Goal: Information Seeking & Learning: Learn about a topic

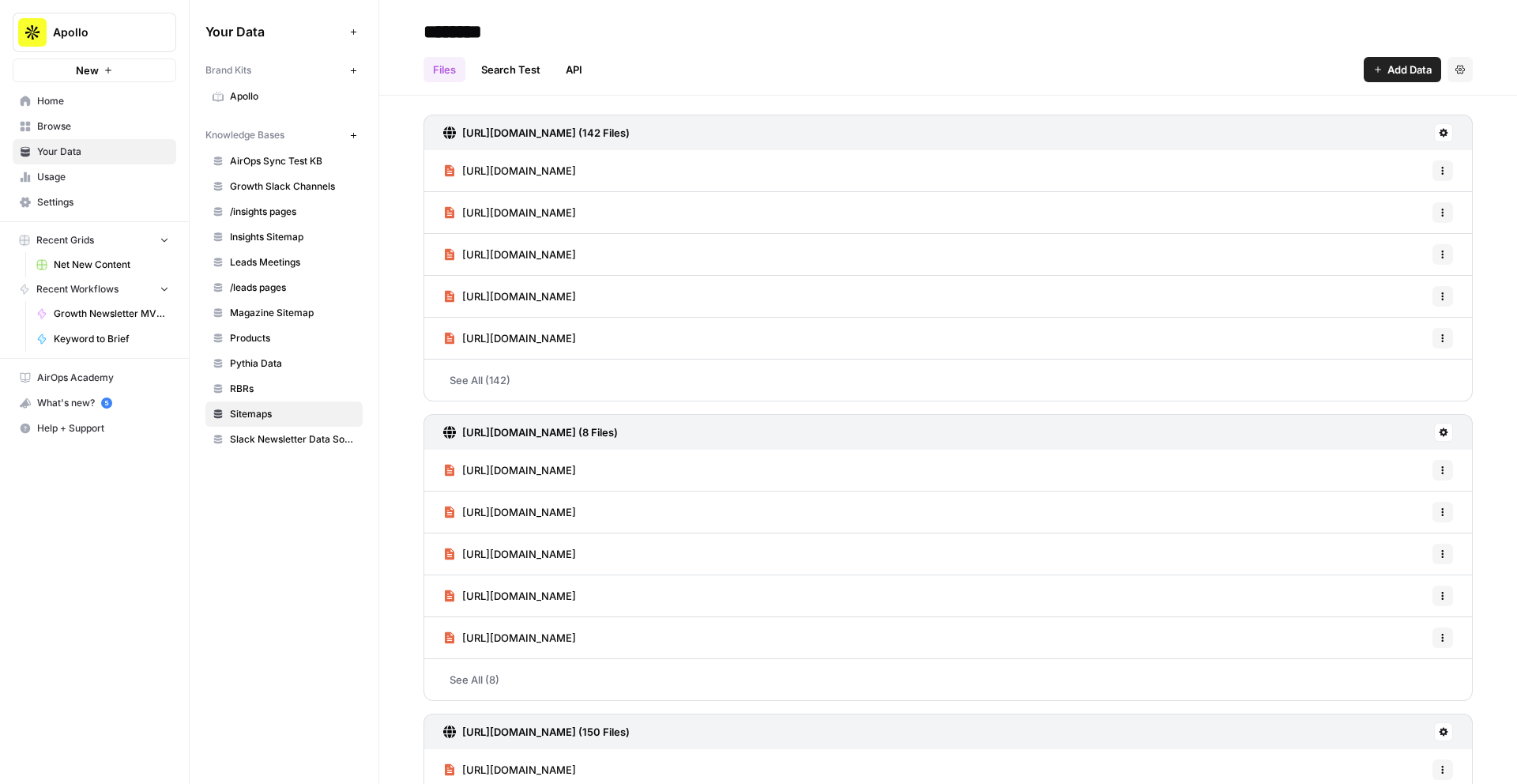
click at [793, 170] on div "https://www.apollo.io/academy/workflows-and-automations Options" at bounding box center [948, 171] width 1049 height 42
click at [576, 168] on span "[URL][DOMAIN_NAME]" at bounding box center [519, 171] width 114 height 15
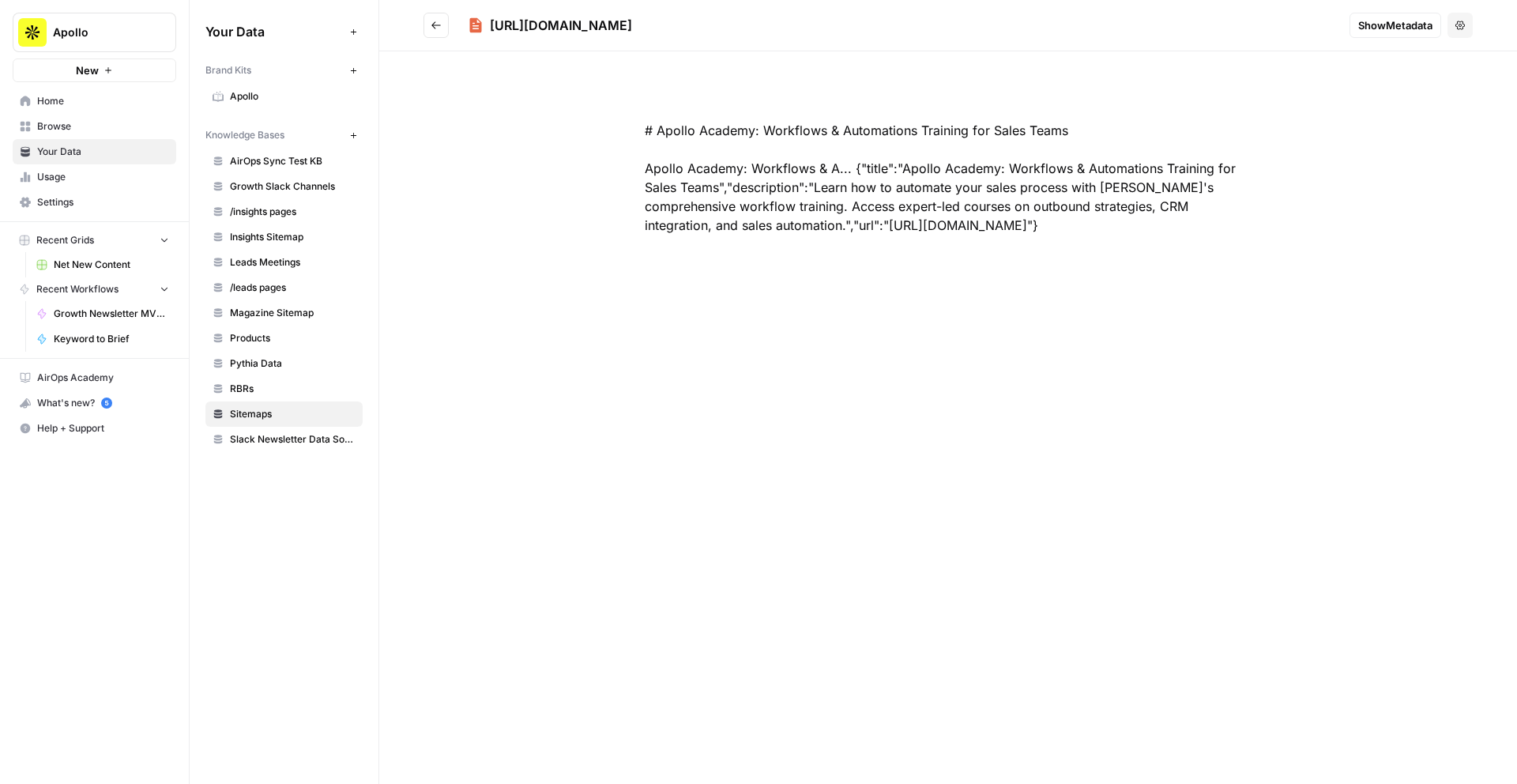
drag, startPoint x: 1142, startPoint y: 230, endPoint x: 645, endPoint y: 133, distance: 506.4
click at [645, 133] on div "# Apollo Academy: Workflows & Automations Training for Sales Teams Apollo Acade…" at bounding box center [949, 178] width 709 height 190
copy div "# Apollo Academy: Workflows & Automations Training for Sales Teams Apollo Acade…"
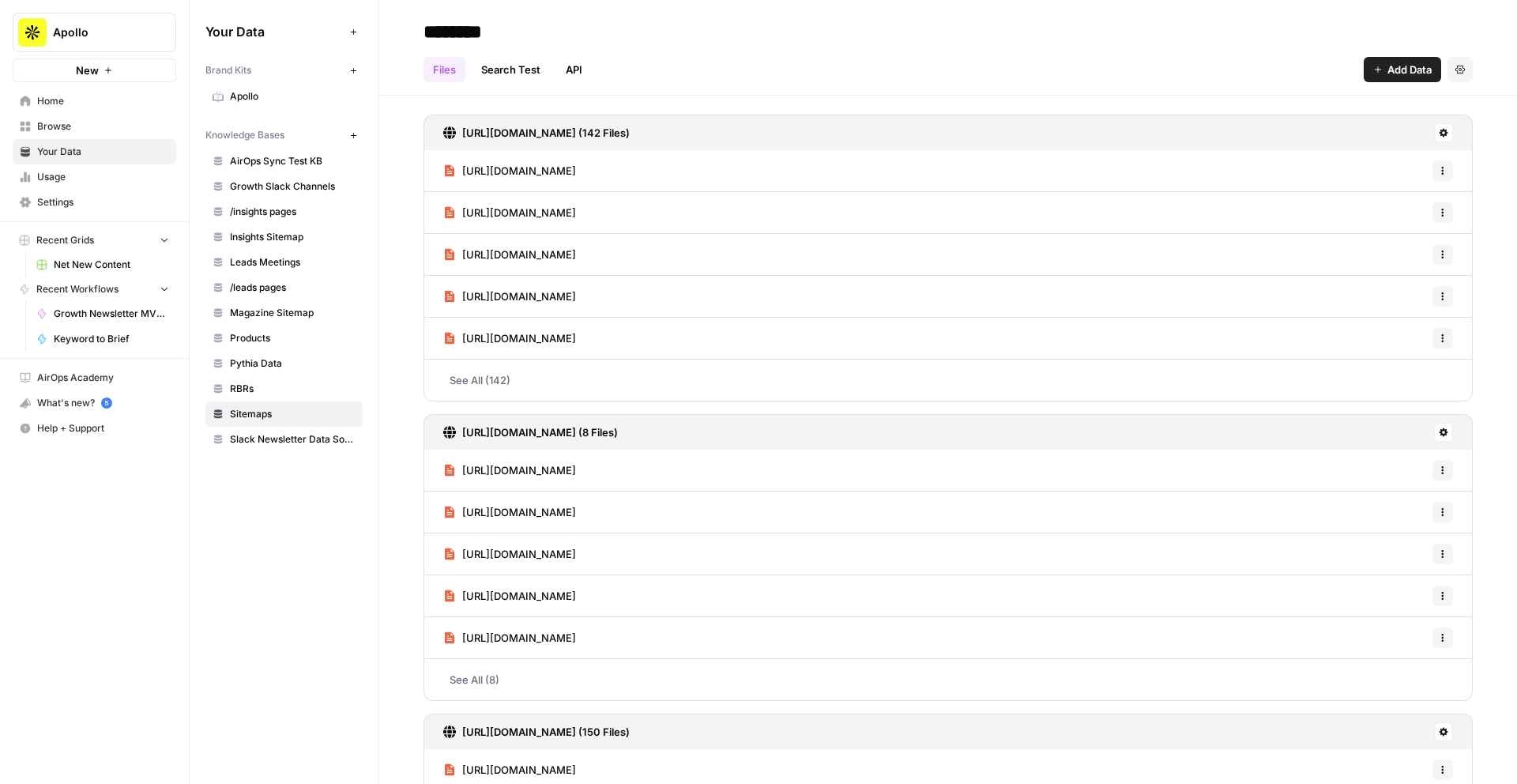
click at [576, 167] on span "[URL][DOMAIN_NAME]" at bounding box center [519, 171] width 114 height 15
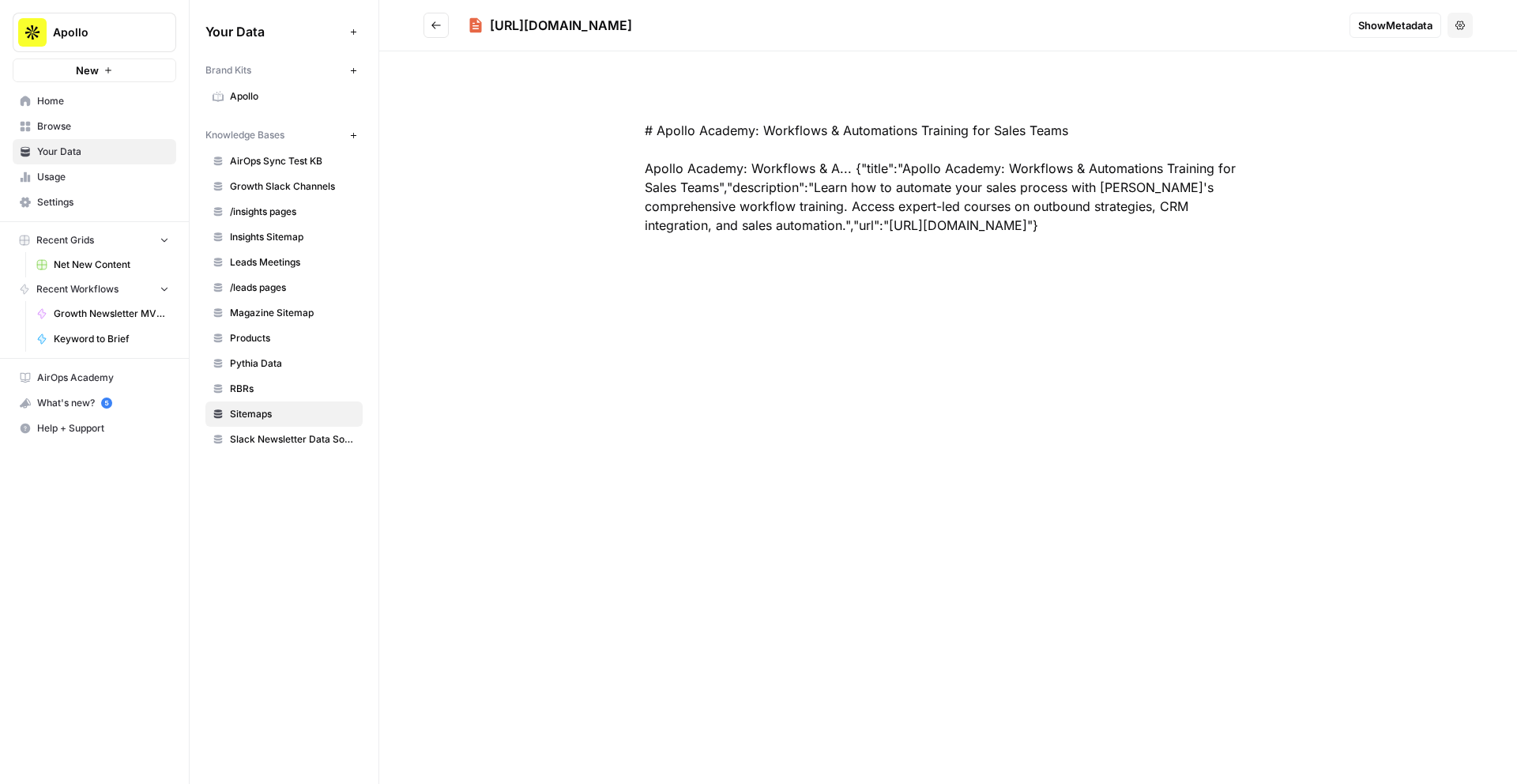
click at [442, 27] on button "Go back" at bounding box center [436, 25] width 25 height 25
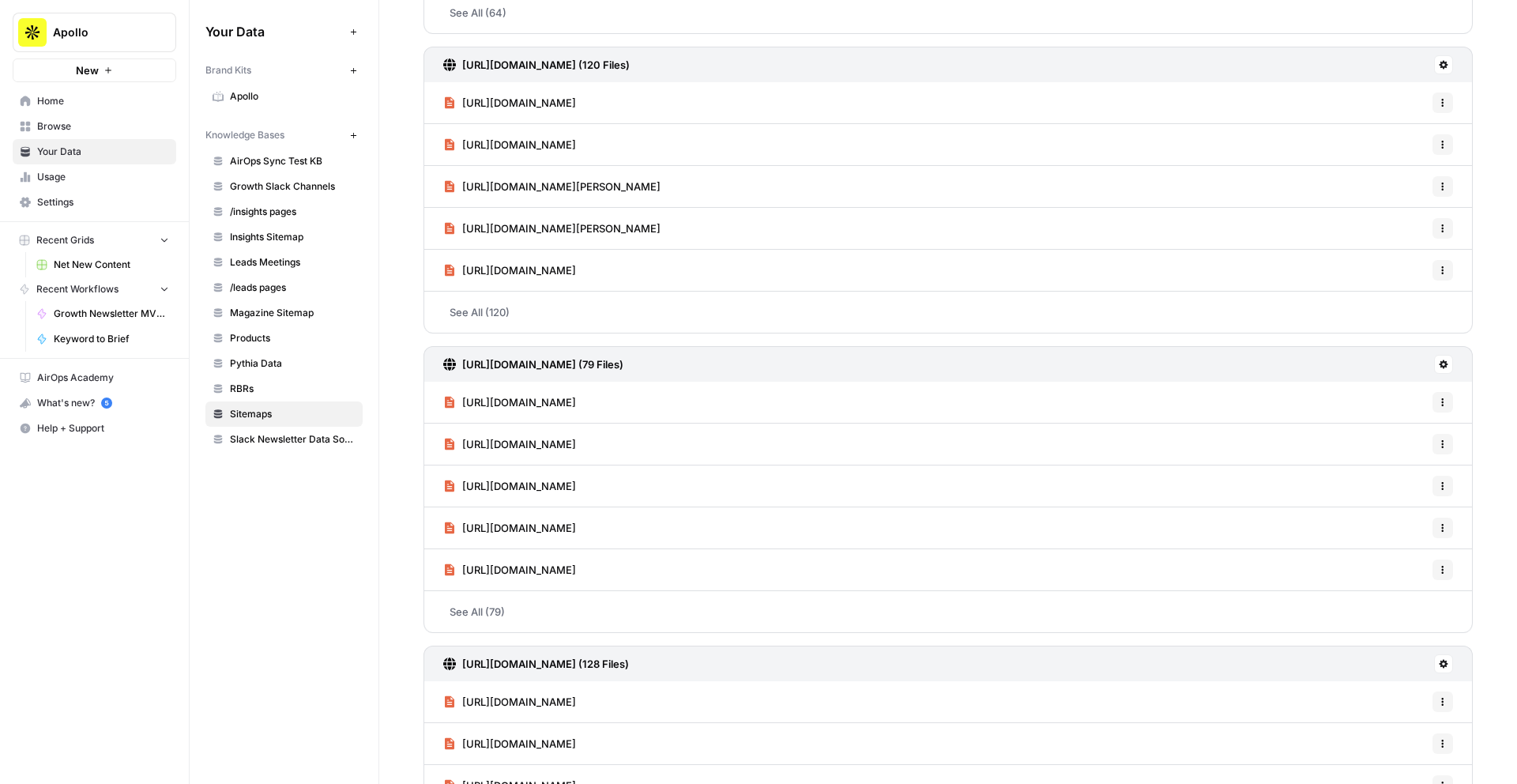
scroll to position [1271, 0]
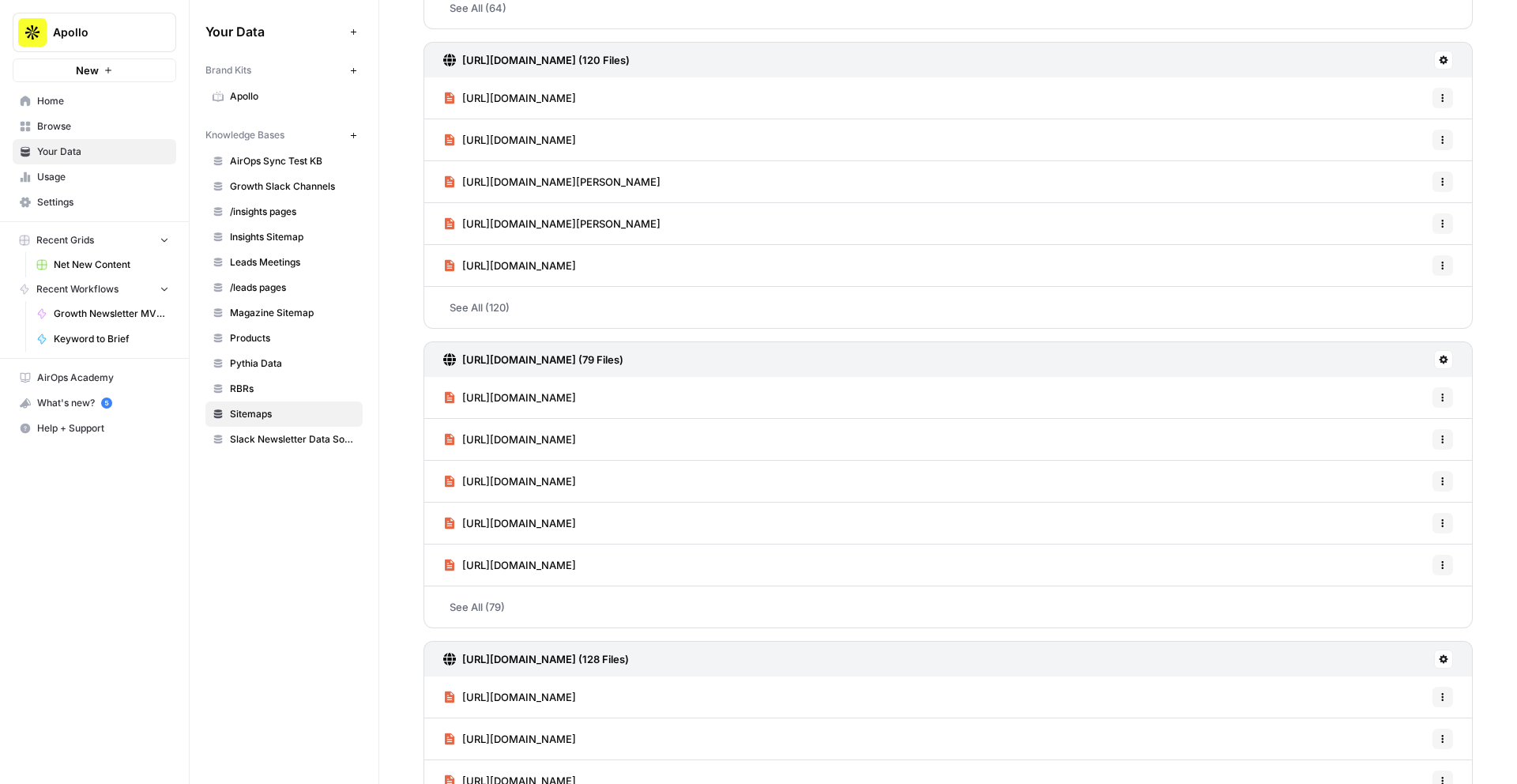
click at [739, 359] on div "[URL][DOMAIN_NAME] (79 Files)" at bounding box center [948, 359] width 1049 height 36
click at [623, 360] on h3 "[URL][DOMAIN_NAME] (79 Files)" at bounding box center [543, 359] width 161 height 15
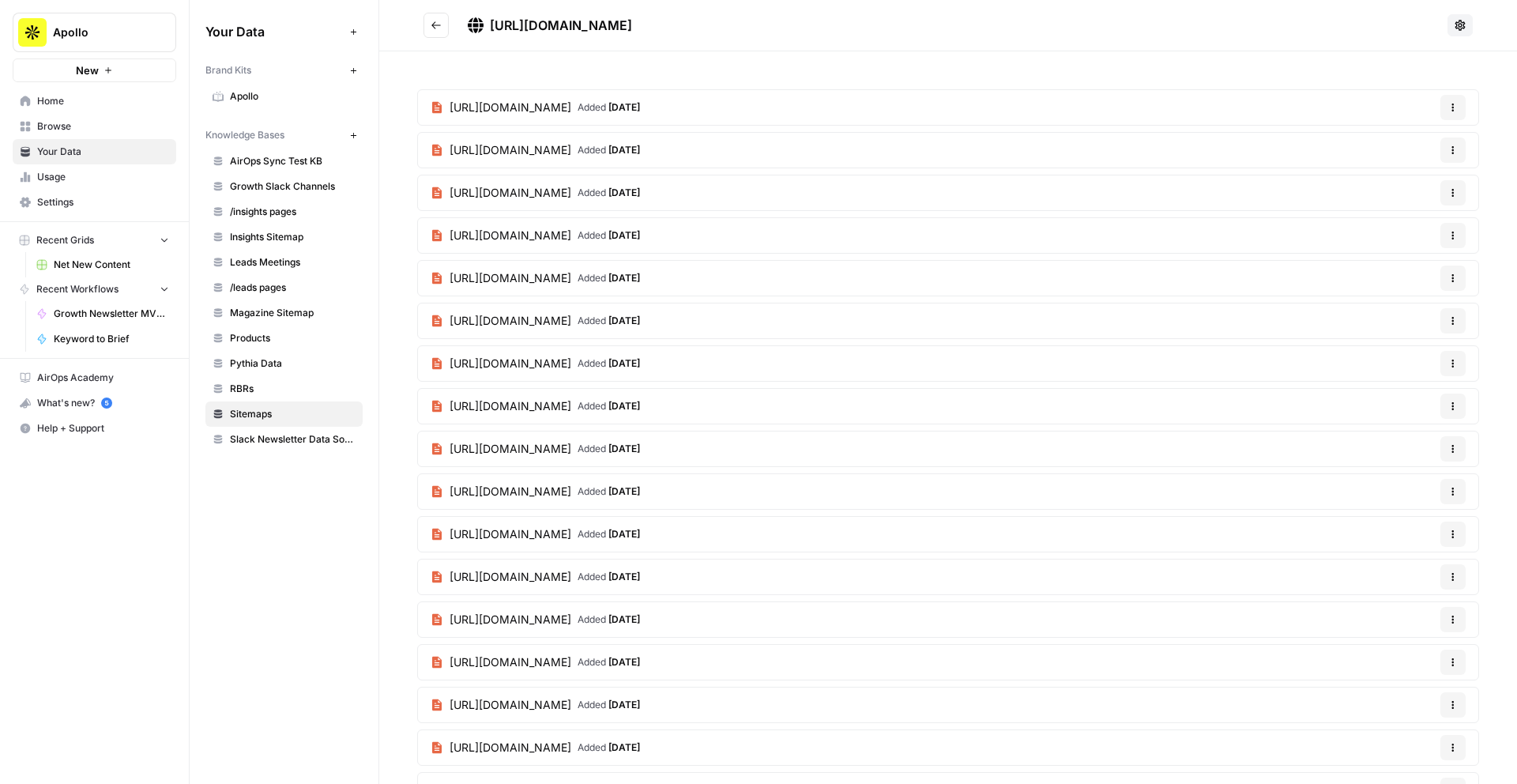
drag, startPoint x: 738, startPoint y: 25, endPoint x: 491, endPoint y: 20, distance: 247.1
click at [491, 20] on h2 "https://www.apollo.io/roles/sitemap.xml" at bounding box center [932, 25] width 1018 height 25
copy span "https://www.apollo.io/roles/sitemap.xml"
click at [436, 24] on icon "Go back" at bounding box center [437, 26] width 12 height 12
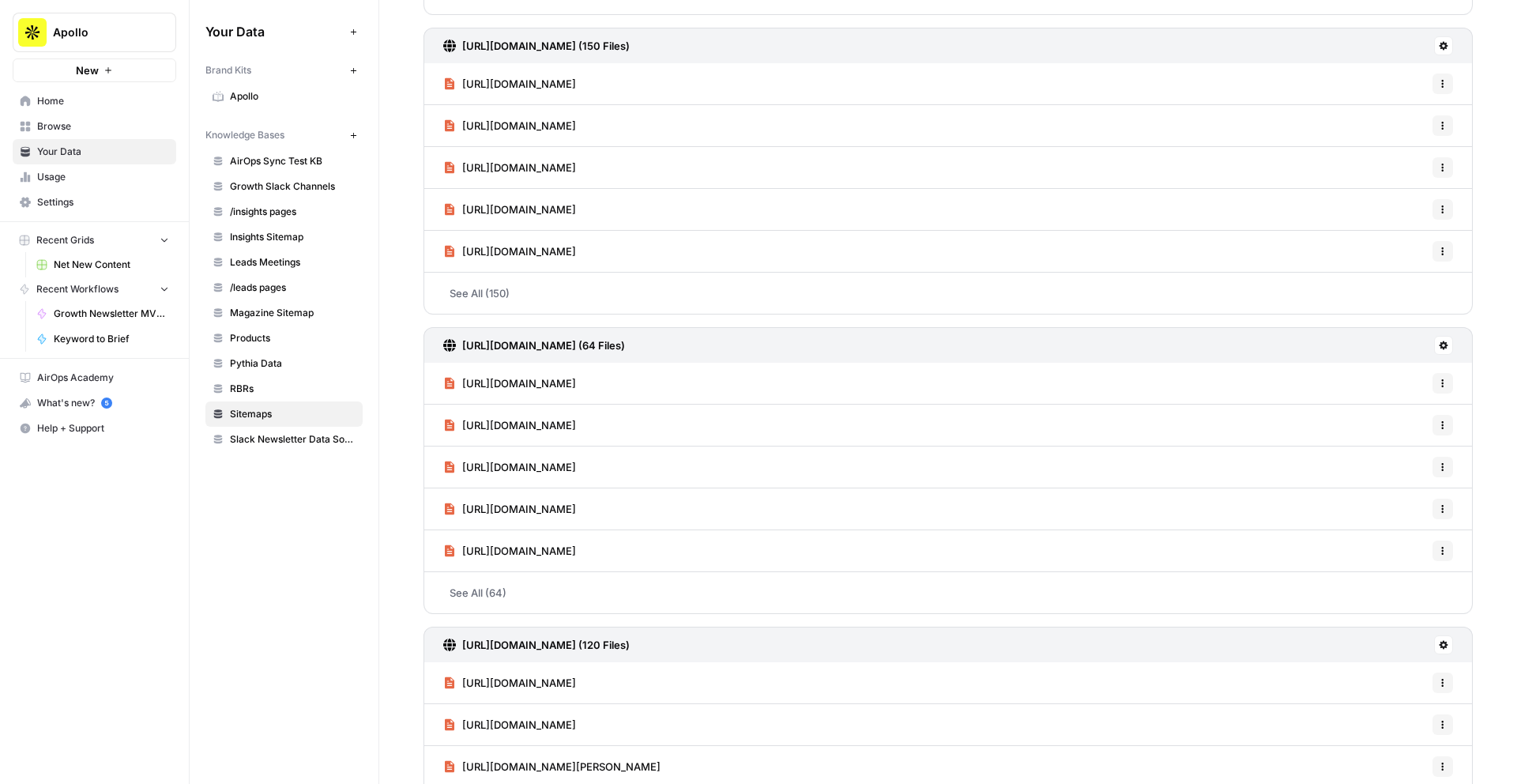
scroll to position [1427, 0]
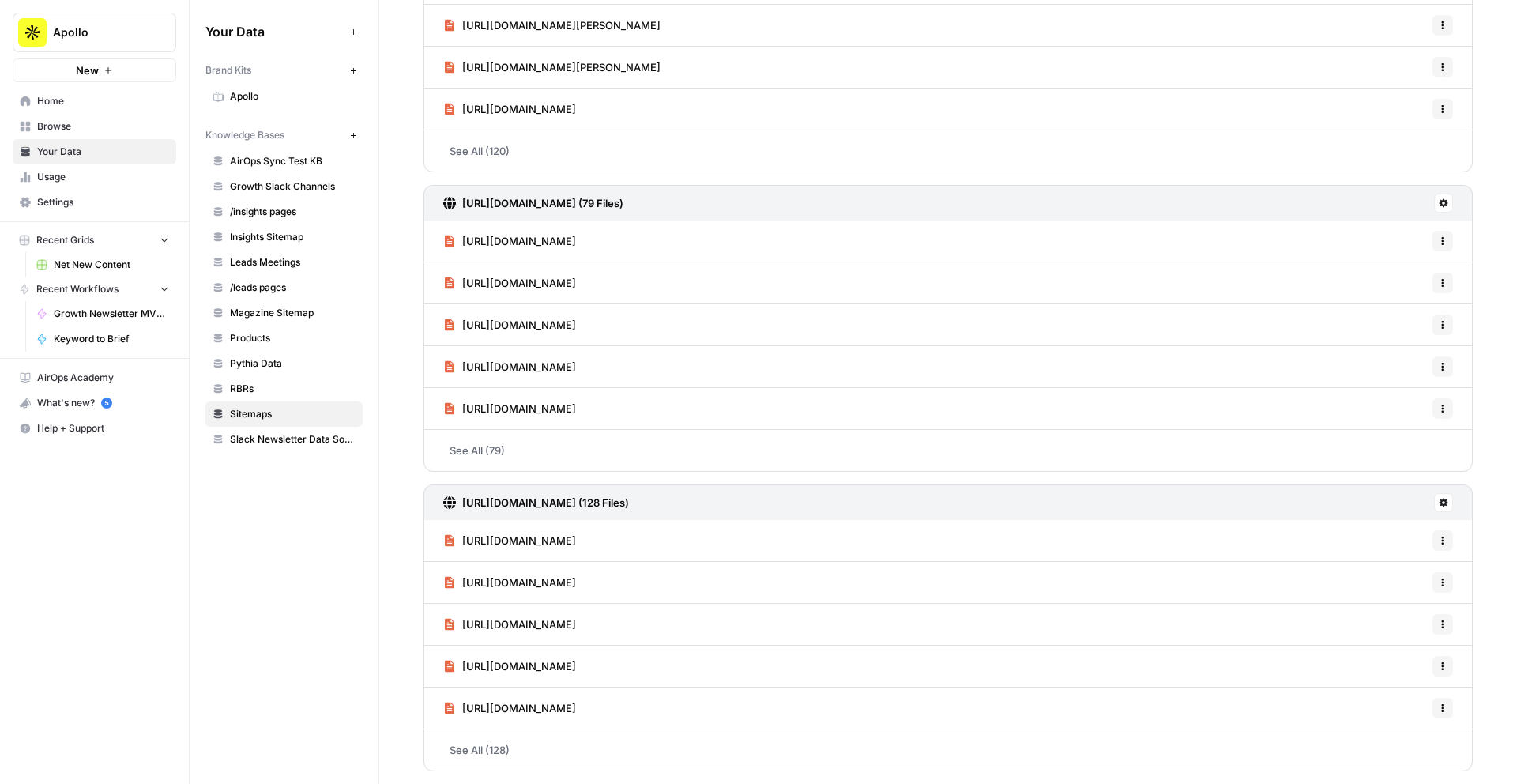
click at [485, 456] on link "See All (79)" at bounding box center [948, 450] width 1049 height 41
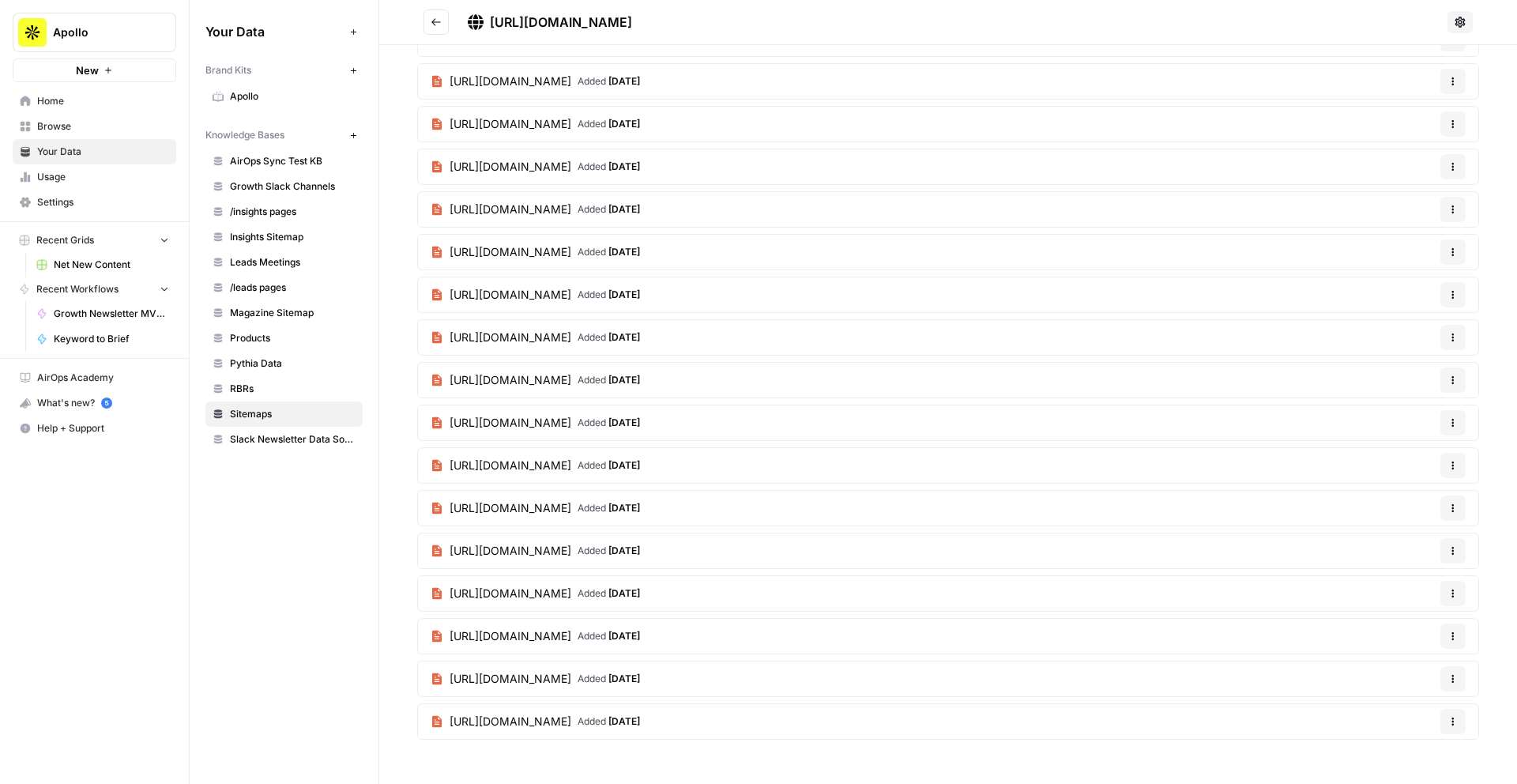
scroll to position [2703, 0]
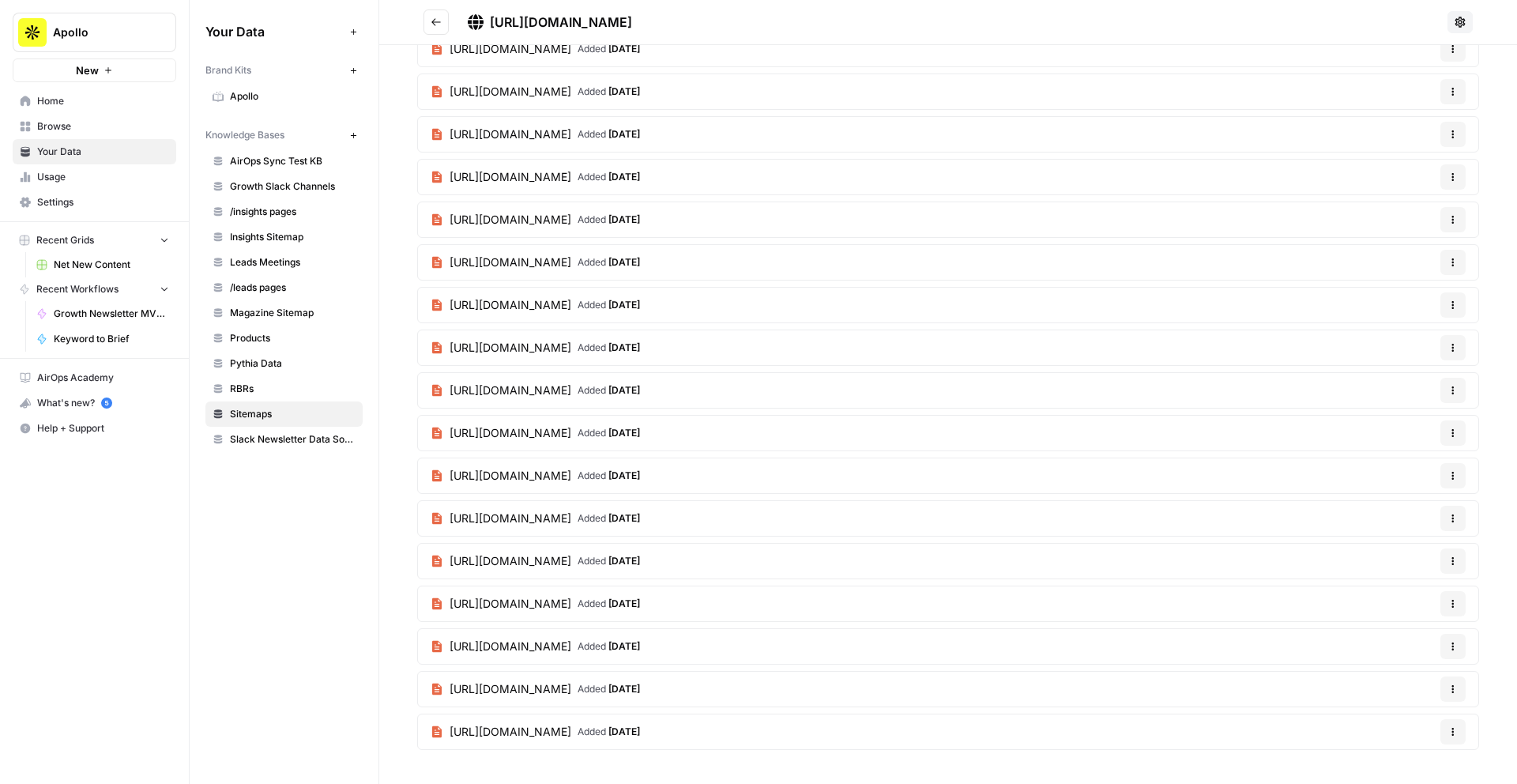
click at [438, 25] on icon "Go back" at bounding box center [437, 22] width 12 height 12
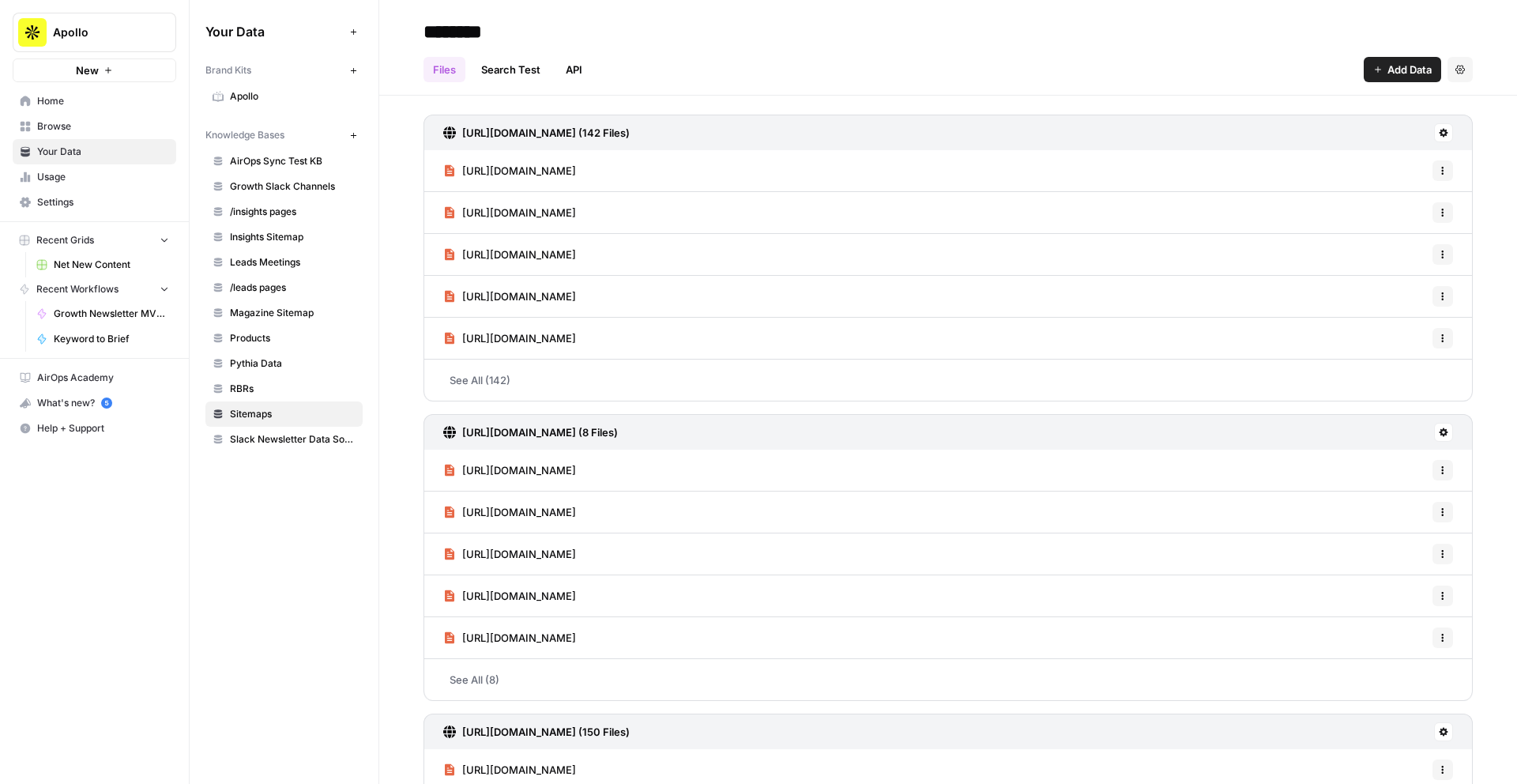
click at [512, 131] on h3 "https://www.apollo.io/academy/sitemap.xml (142 Files)" at bounding box center [546, 132] width 168 height 15
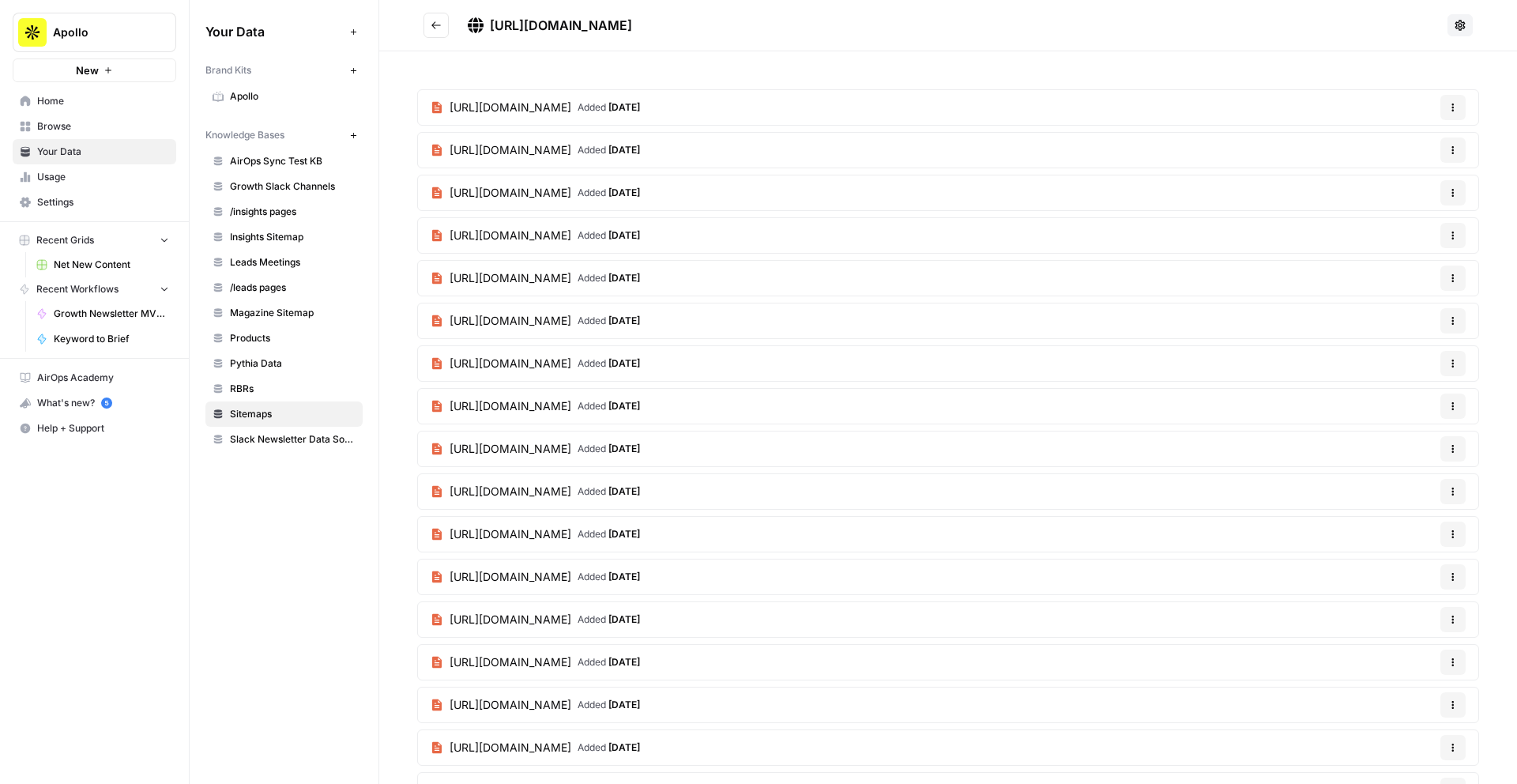
drag, startPoint x: 764, startPoint y: 23, endPoint x: 493, endPoint y: 18, distance: 271.0
click at [492, 18] on h2 "https://www.apollo.io/academy/sitemap.xml" at bounding box center [932, 25] width 1018 height 25
copy span "https://www.apollo.io/academy/sitemap.xml"
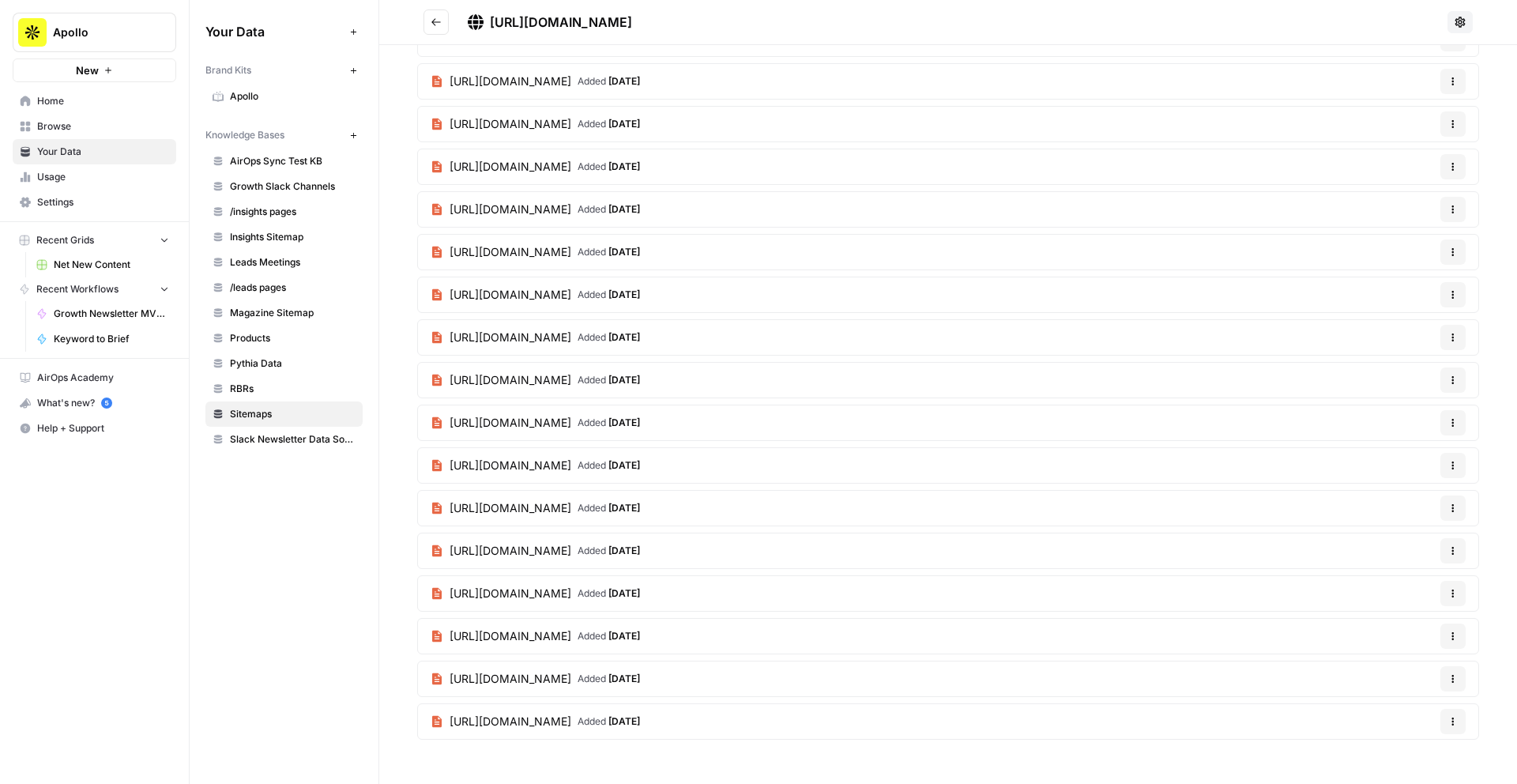
click at [427, 23] on button "Go back" at bounding box center [436, 22] width 25 height 25
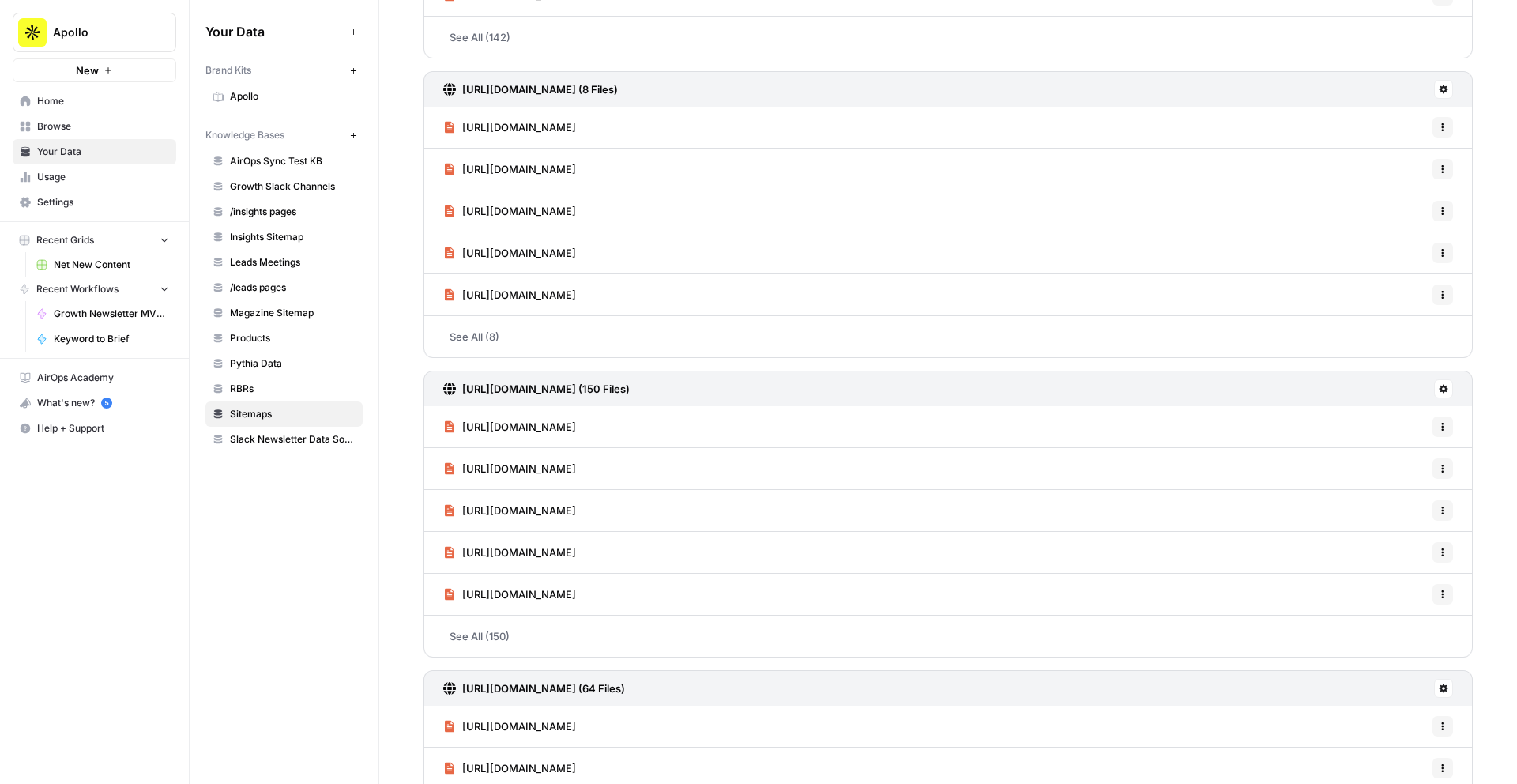
scroll to position [350, 0]
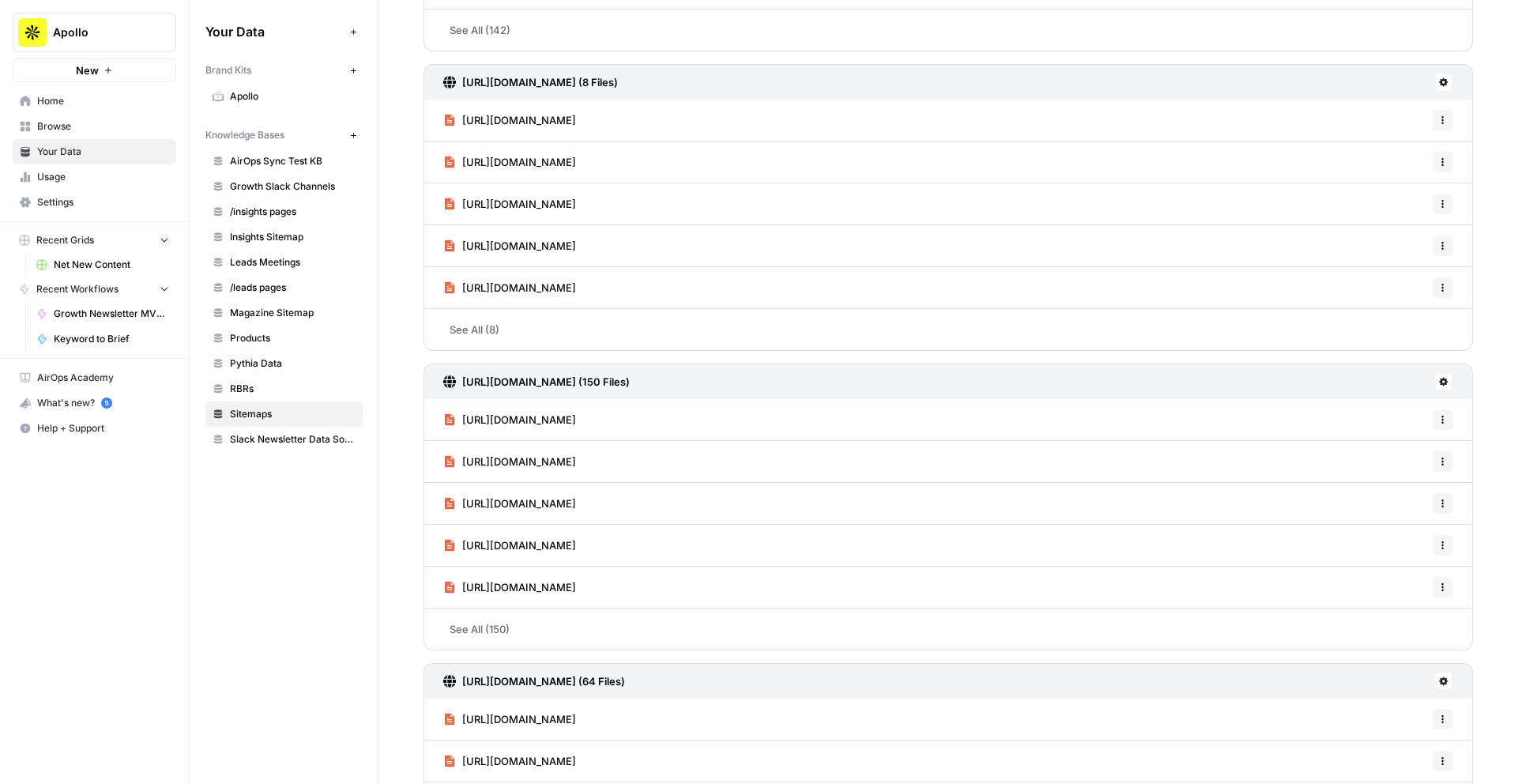
click at [558, 74] on h3 "https://www.apollo.io/cms-landing-pages/sitemap.xml (8 Files)" at bounding box center [541, 82] width 156 height 15
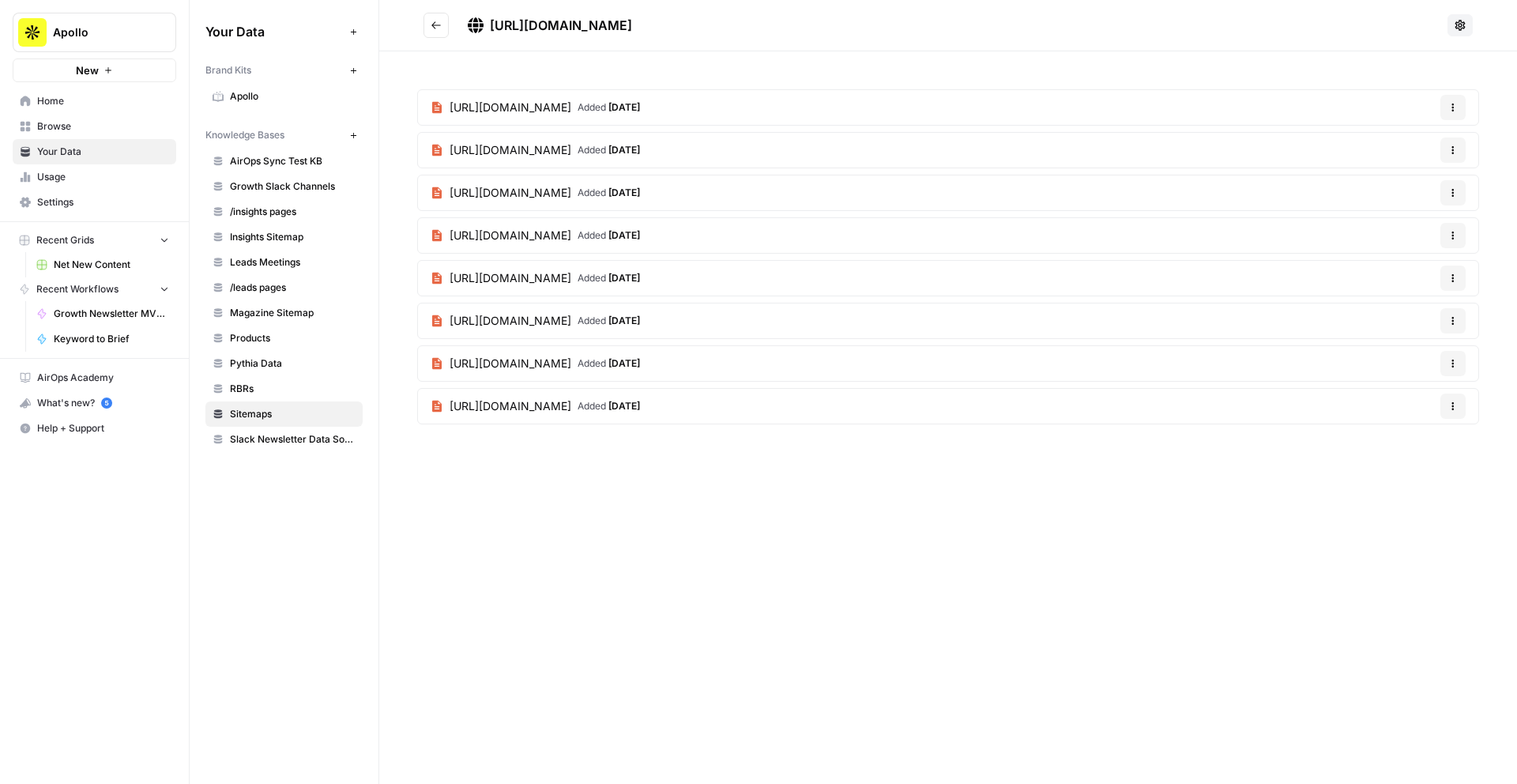
drag, startPoint x: 827, startPoint y: 29, endPoint x: 495, endPoint y: 15, distance: 332.3
click at [495, 15] on h2 "https://www.apollo.io/cms-landing-pages/sitemap.xml" at bounding box center [932, 25] width 1018 height 25
drag, startPoint x: 491, startPoint y: 20, endPoint x: 852, endPoint y: 25, distance: 361.0
click at [852, 25] on h2 "https://www.apollo.io/cms-landing-pages/sitemap.xml" at bounding box center [932, 25] width 1018 height 25
copy span "https://www.apollo.io/cms-landing-pages/sitemap.xml"
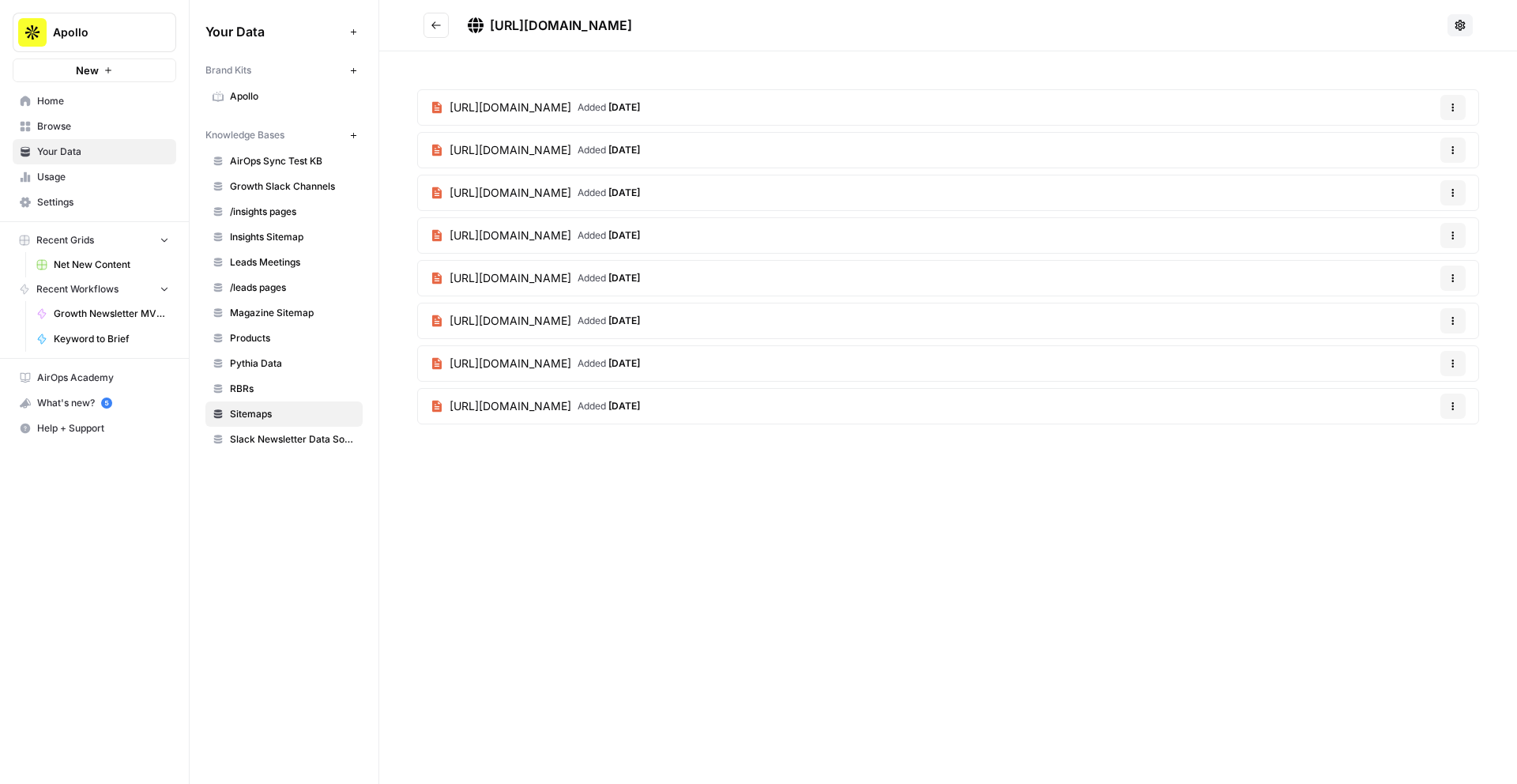
click at [436, 25] on icon "Go back" at bounding box center [437, 26] width 12 height 12
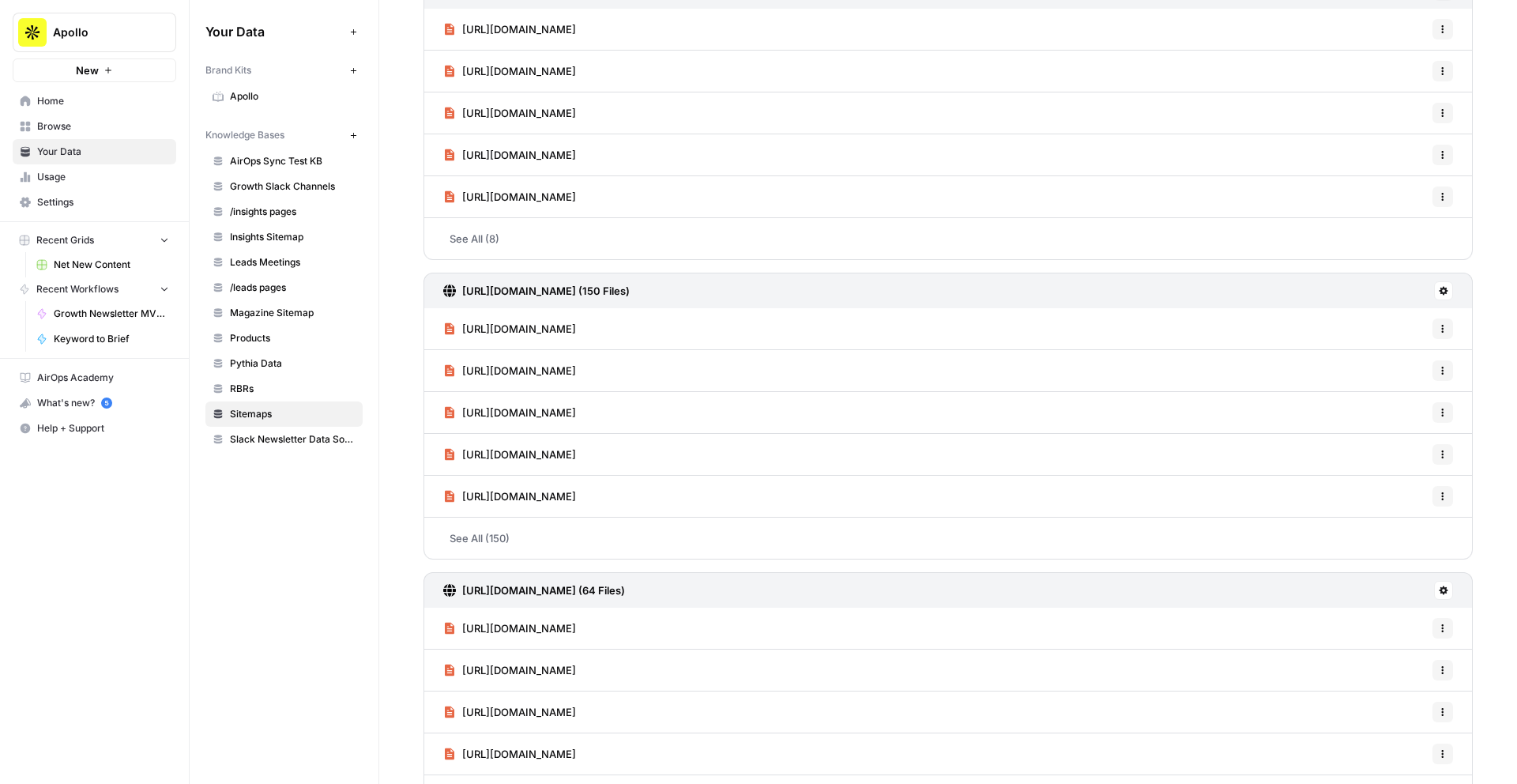
scroll to position [469, 0]
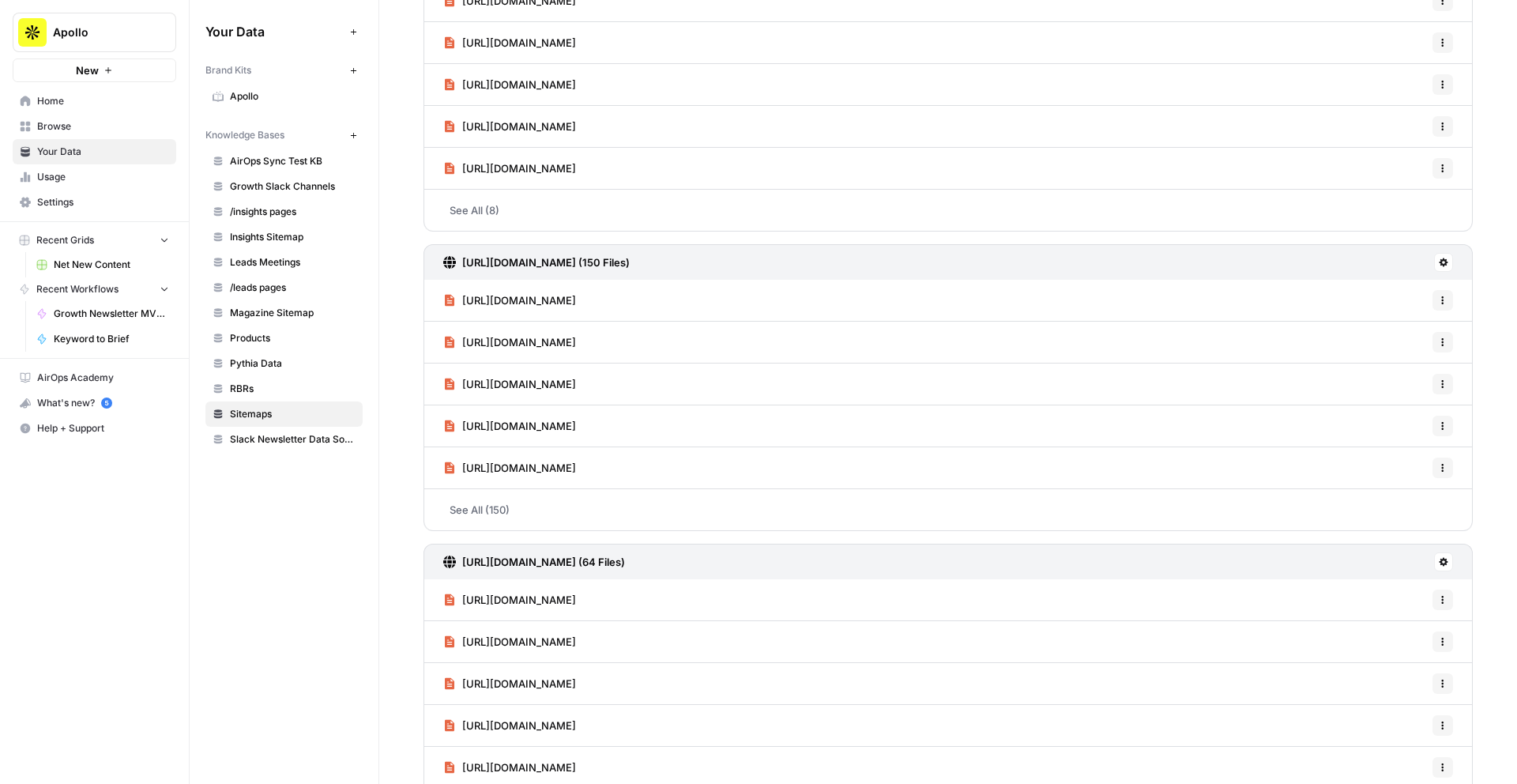
click at [539, 257] on h3 "https://www.apollo.io/insights/sitemap.xml (150 Files)" at bounding box center [546, 262] width 168 height 15
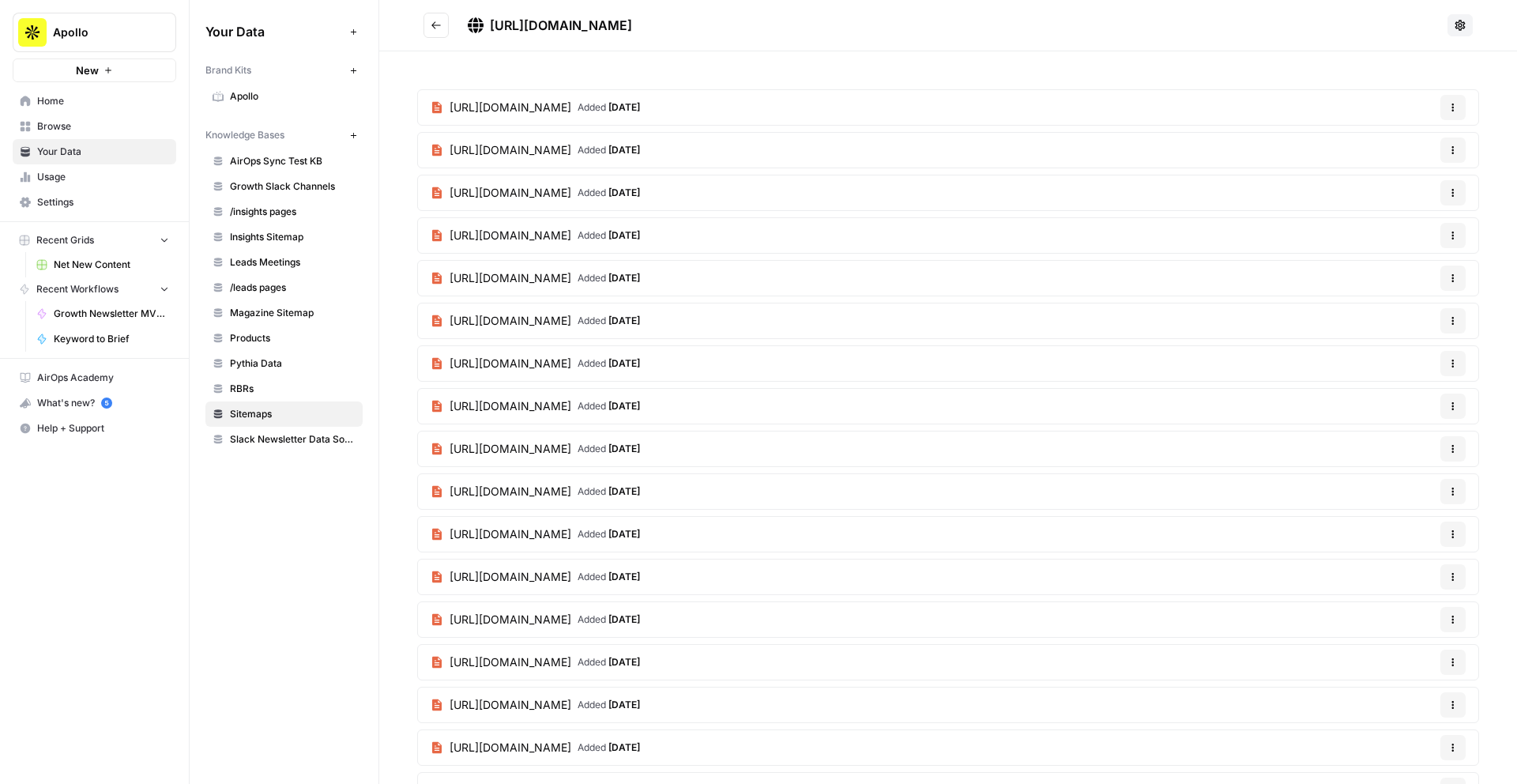
drag, startPoint x: 491, startPoint y: 21, endPoint x: 762, endPoint y: 20, distance: 271.0
click at [762, 20] on h2 "https://www.apollo.io/insights/sitemap.xml" at bounding box center [932, 25] width 1018 height 25
copy span "https://www.apollo.io/insights/sitemap.xml"
click at [440, 27] on icon "Go back" at bounding box center [437, 26] width 12 height 12
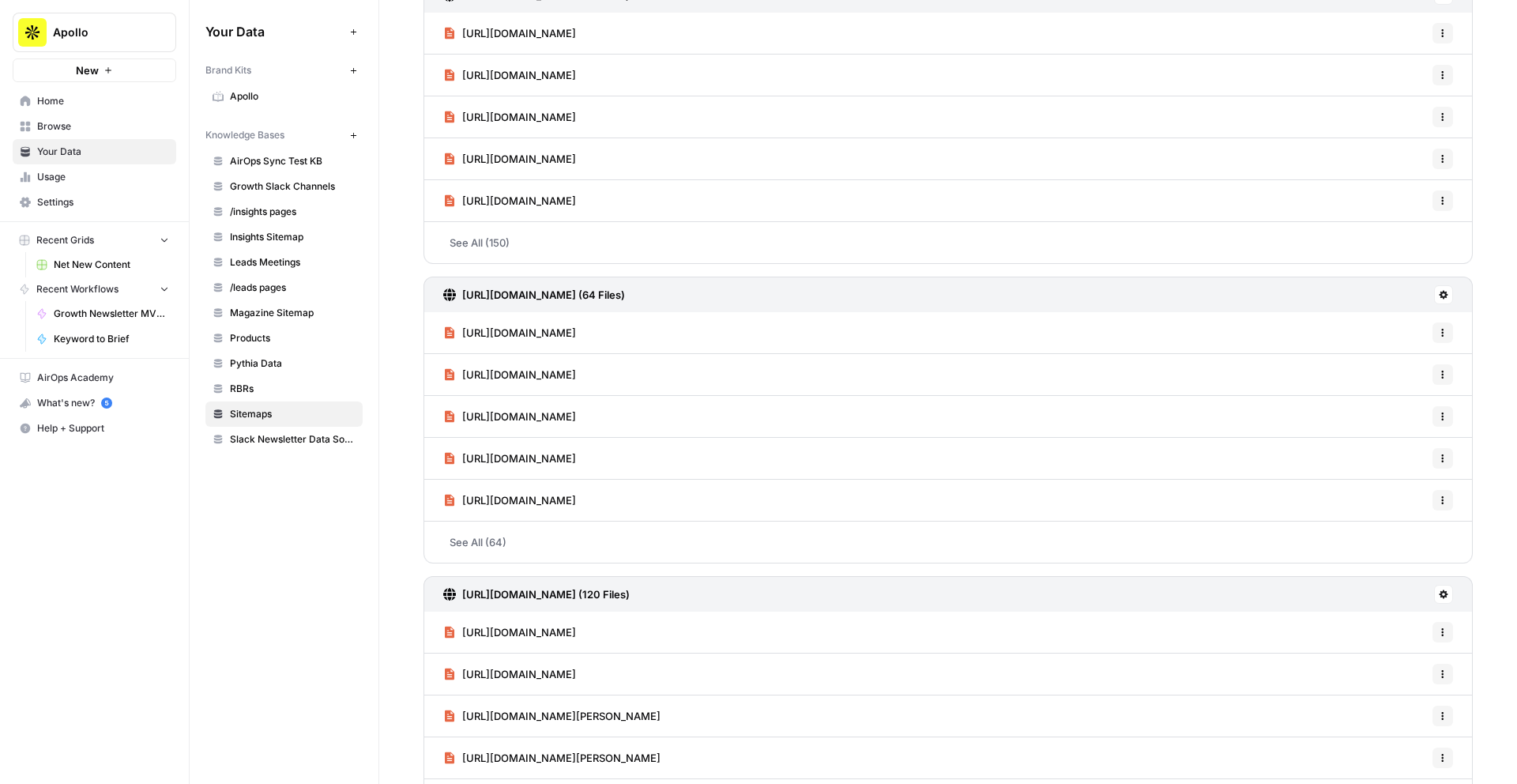
scroll to position [741, 0]
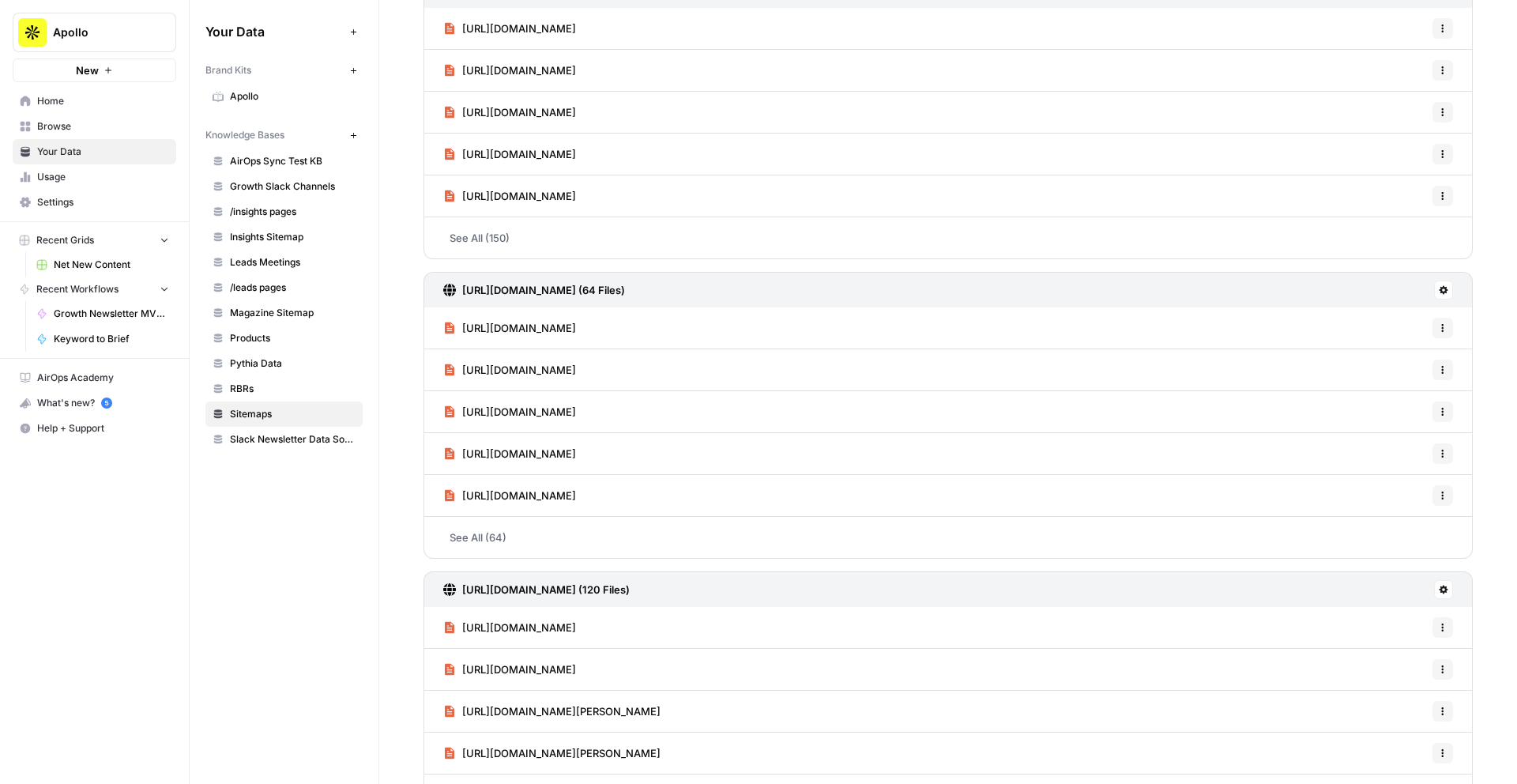
click at [472, 530] on link "See All (64)" at bounding box center [948, 536] width 1049 height 41
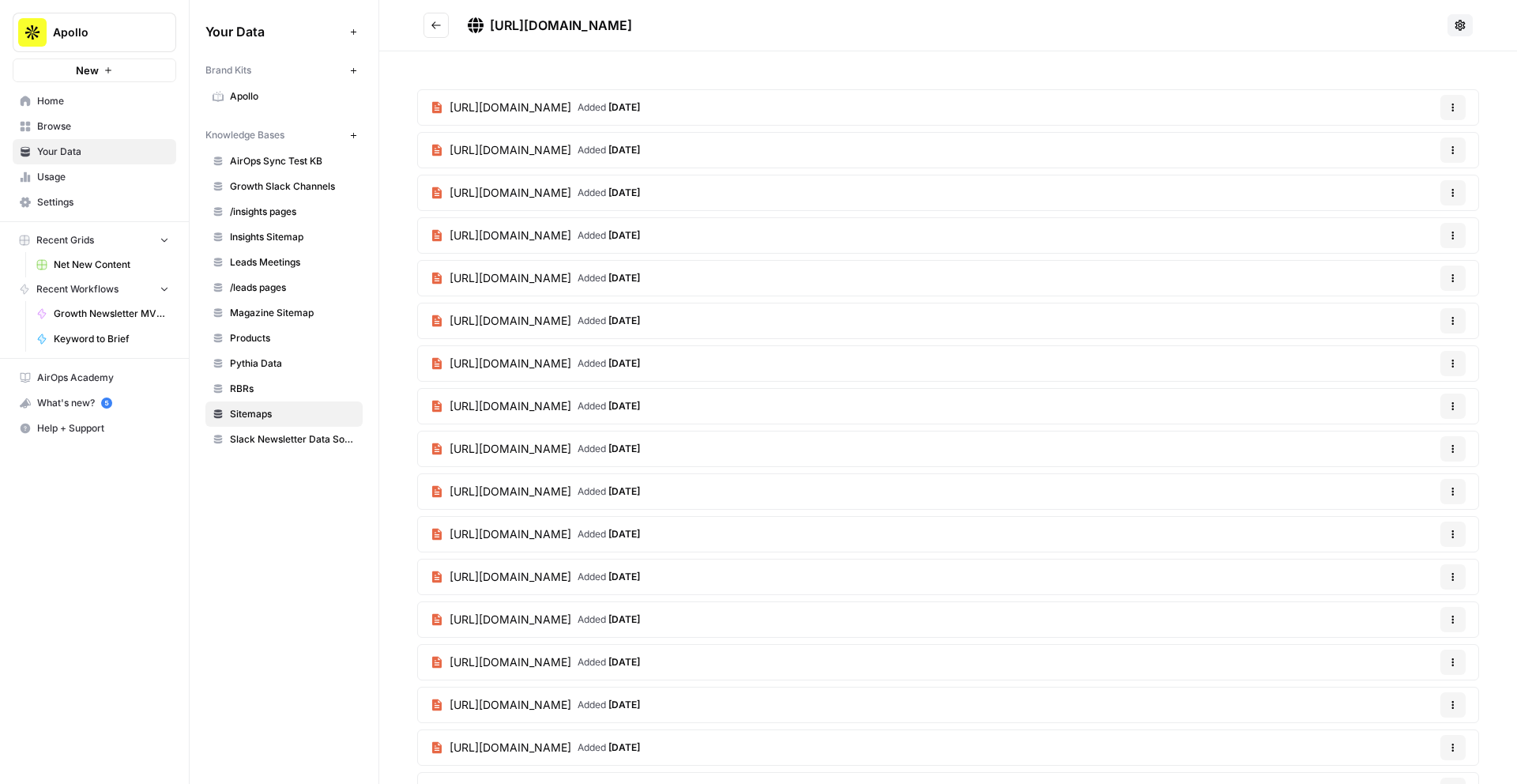
drag, startPoint x: 742, startPoint y: 25, endPoint x: 491, endPoint y: 25, distance: 251.0
click at [491, 25] on h2 "https://www.apollo.io/leads/sitemap.xml" at bounding box center [932, 25] width 1018 height 25
copy span "https://www.apollo.io/leads/sitemap.xml"
click at [427, 20] on button "Go back" at bounding box center [436, 25] width 25 height 25
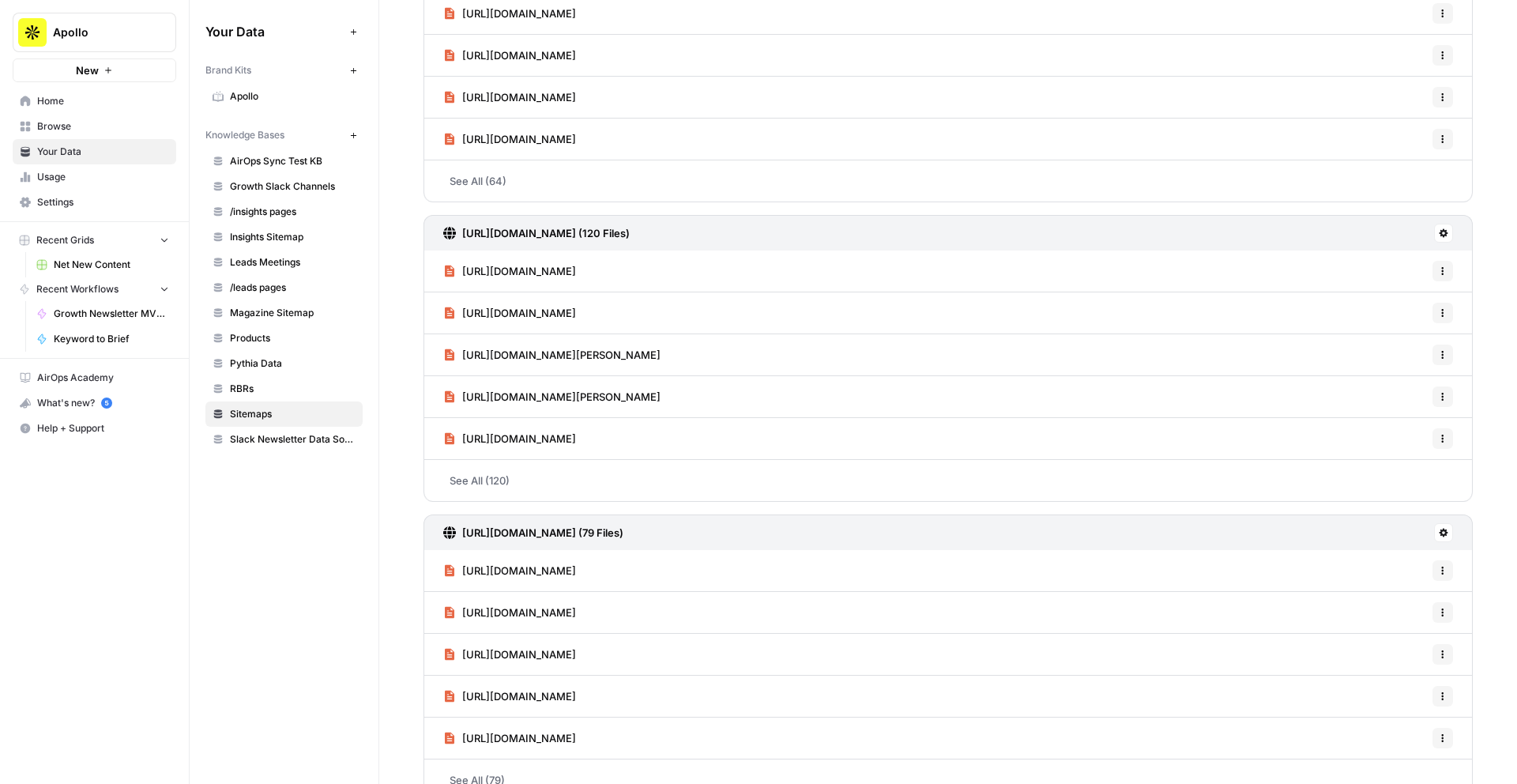
scroll to position [1094, 0]
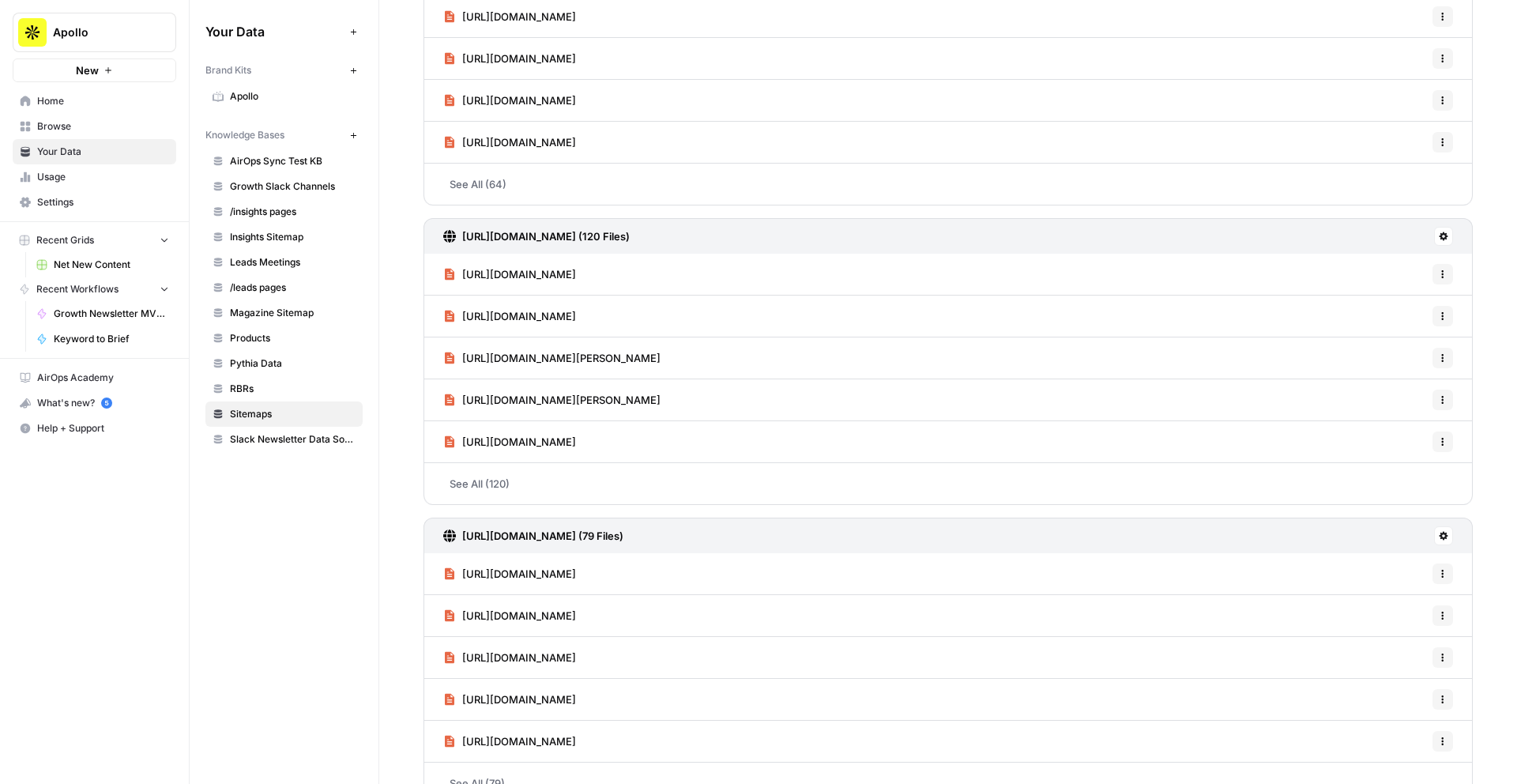
click at [520, 237] on h3 "https://www.apollo.io/magazine/sitemap.xml (120 Files)" at bounding box center [546, 236] width 168 height 15
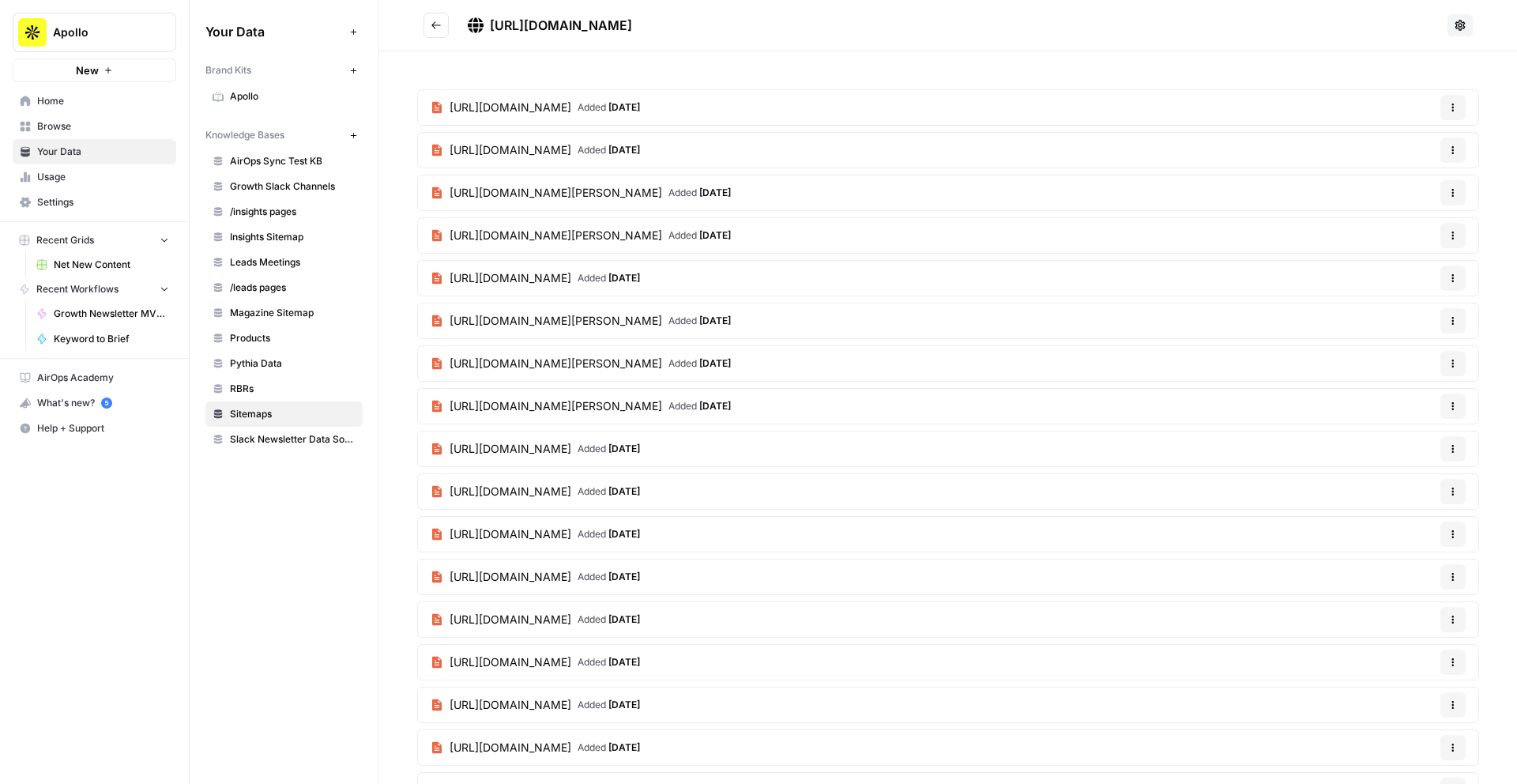
drag, startPoint x: 783, startPoint y: 25, endPoint x: 492, endPoint y: 25, distance: 291.0
click at [492, 25] on h2 "https://www.apollo.io/magazine/sitemap.xml" at bounding box center [932, 25] width 1018 height 25
copy span "https://www.apollo.io/magazine/sitemap.xml"
click at [436, 25] on icon "Go back" at bounding box center [436, 24] width 10 height 7
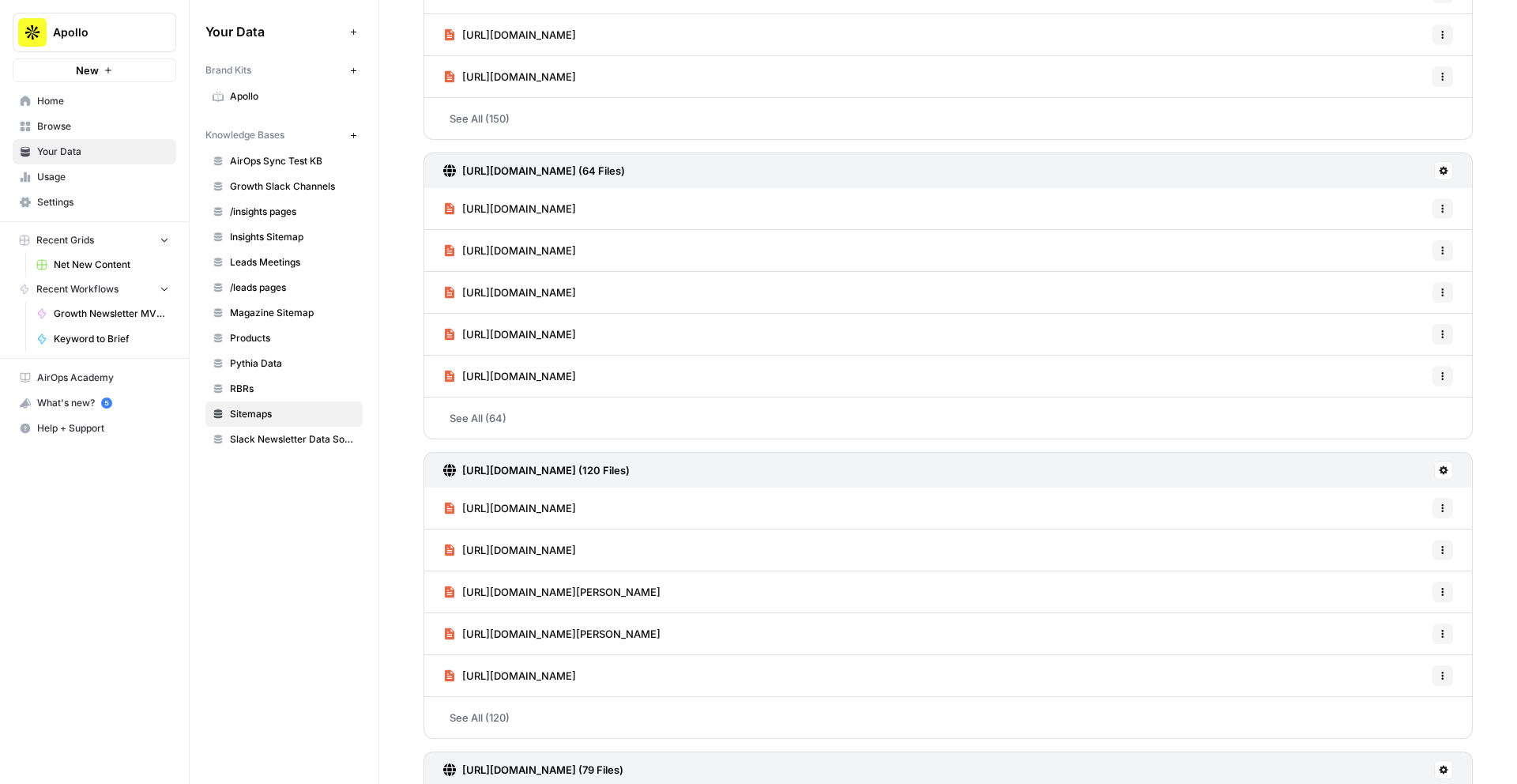
scroll to position [868, 0]
